Goal: Find contact information: Find contact information

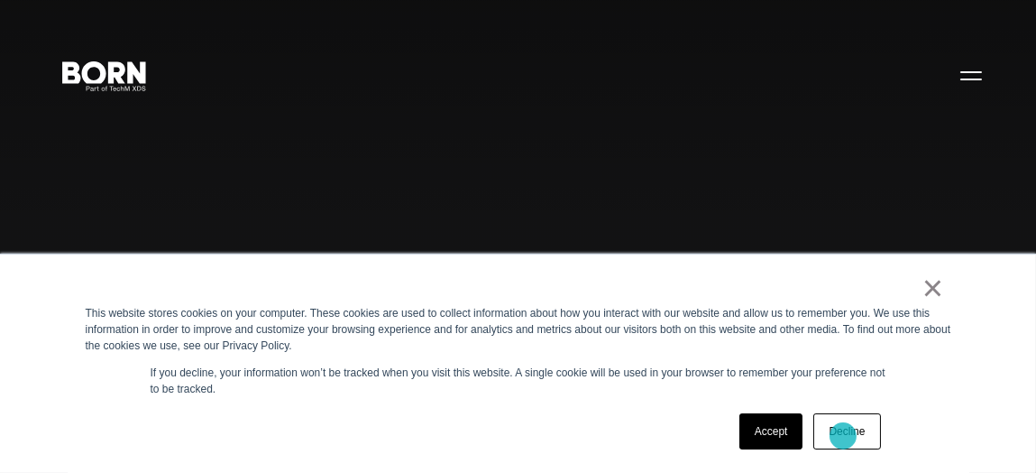
click at [843, 436] on link "Decline" at bounding box center [846, 431] width 67 height 36
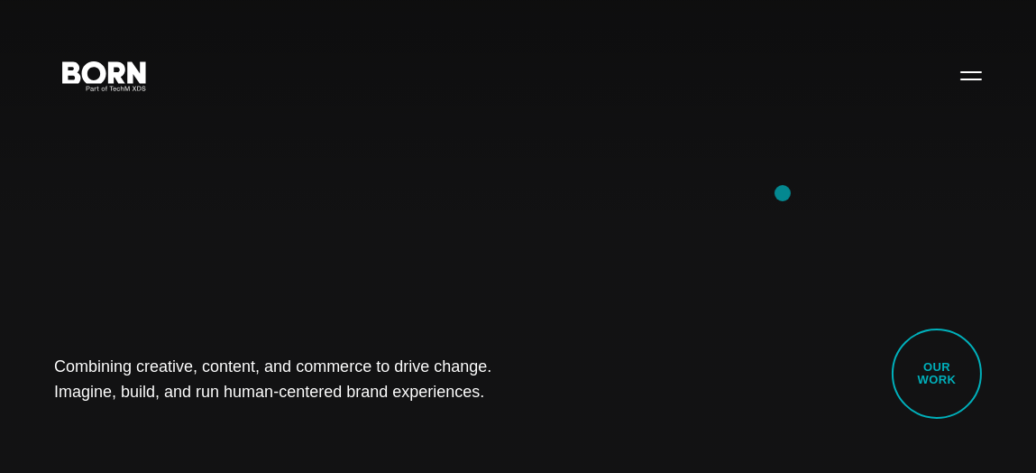
click at [814, 200] on div "Combining creative, content, and commerce to drive change. Imagine, build, and …" at bounding box center [518, 236] width 1036 height 473
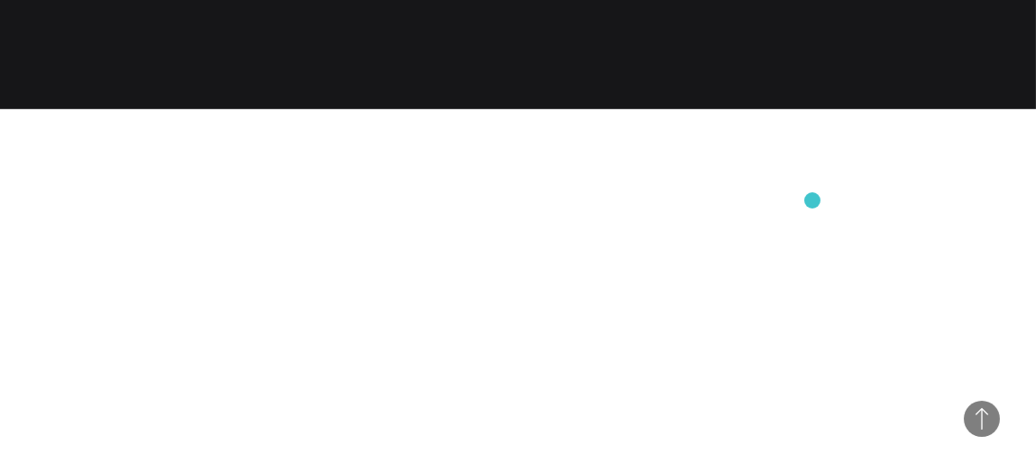
scroll to position [3741, 0]
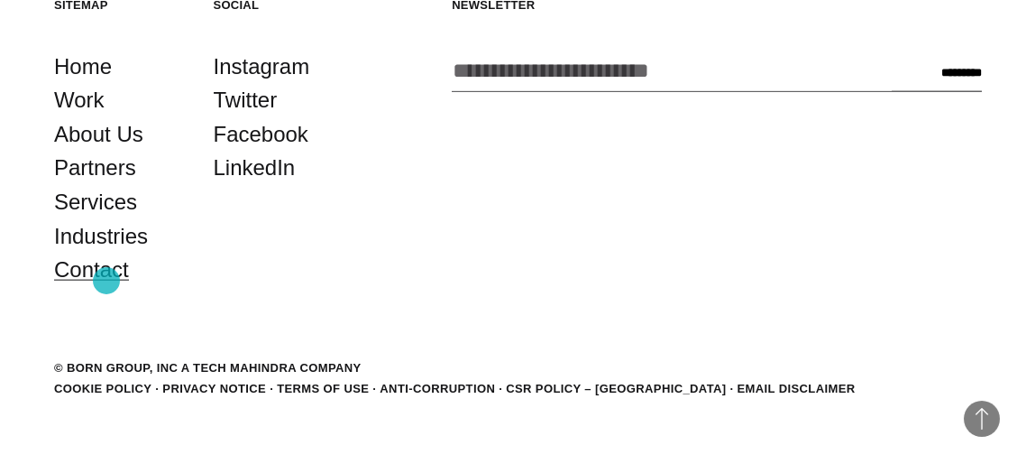
click at [106, 280] on link "Contact" at bounding box center [91, 269] width 75 height 34
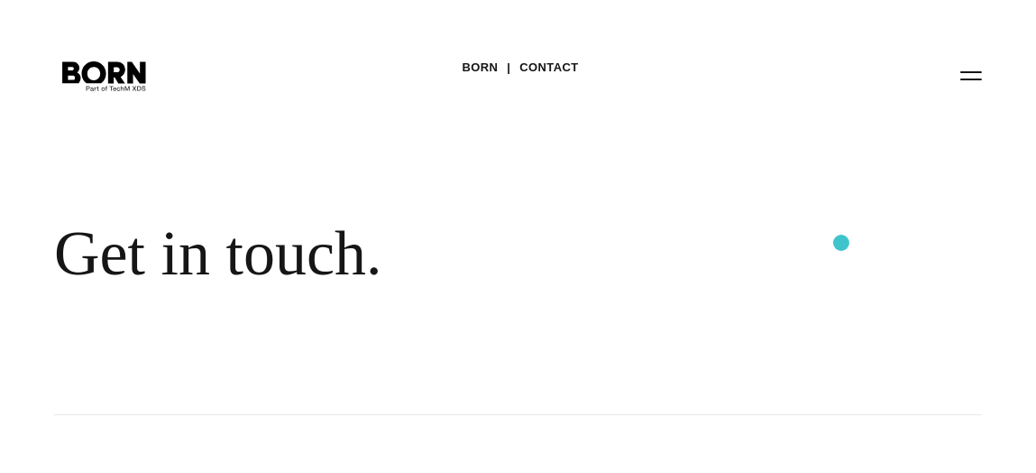
click at [844, 245] on div "BORN Contact Get in touch." at bounding box center [518, 207] width 1036 height 415
